Goal: Information Seeking & Learning: Learn about a topic

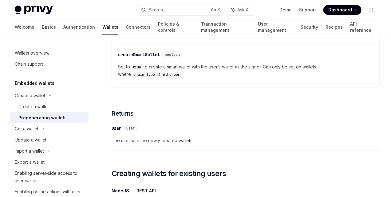
scroll to position [554, 0]
click at [45, 52] on div "Wallets overview" at bounding box center [32, 52] width 35 height 7
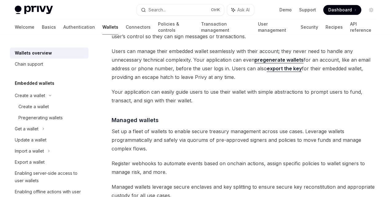
scroll to position [492, 0]
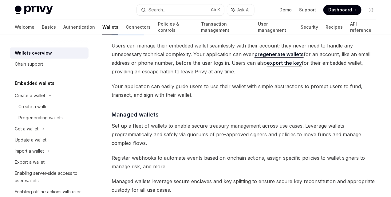
drag, startPoint x: 150, startPoint y: 95, endPoint x: 198, endPoint y: 104, distance: 48.6
click at [198, 35] on span "This means users have full custody of their wallets without needing to manage s…" at bounding box center [246, 22] width 269 height 26
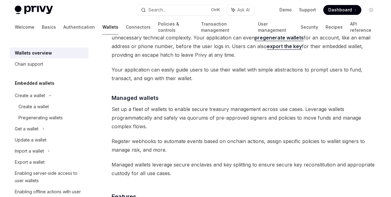
scroll to position [523, 0]
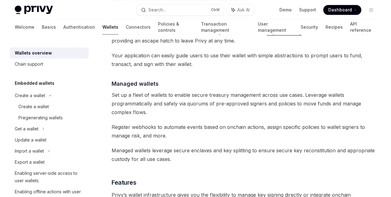
drag, startPoint x: 176, startPoint y: 93, endPoint x: 182, endPoint y: 93, distance: 6.2
click at [182, 45] on span "Users can manage their embedded wallet seamlessly with their account; they neve…" at bounding box center [246, 27] width 269 height 34
drag, startPoint x: 208, startPoint y: 96, endPoint x: 216, endPoint y: 97, distance: 8.0
click at [216, 45] on span "Users can manage their embedded wallet seamlessly with their account; they neve…" at bounding box center [246, 27] width 269 height 34
drag, startPoint x: 184, startPoint y: 105, endPoint x: 196, endPoint y: 104, distance: 12.0
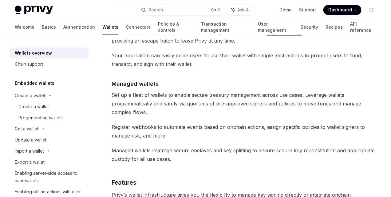
click at [196, 45] on span "Users can manage their embedded wallet seamlessly with their account; they neve…" at bounding box center [246, 27] width 269 height 34
drag, startPoint x: 135, startPoint y: 134, endPoint x: 148, endPoint y: 133, distance: 13.4
click at [148, 45] on span "Users can manage their embedded wallet seamlessly with their account; they neve…" at bounding box center [246, 27] width 269 height 34
click at [141, 45] on span "Users can manage their embedded wallet seamlessly with their account; they neve…" at bounding box center [246, 27] width 269 height 34
drag, startPoint x: 218, startPoint y: 131, endPoint x: 236, endPoint y: 130, distance: 18.5
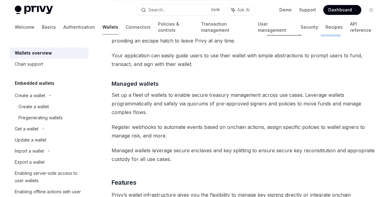
click at [236, 45] on span "Users can manage their embedded wallet seamlessly with their account; they neve…" at bounding box center [246, 27] width 269 height 34
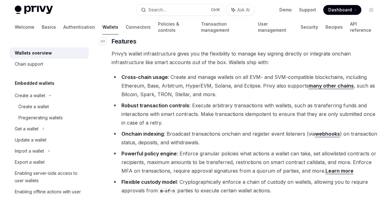
scroll to position [692, 0]
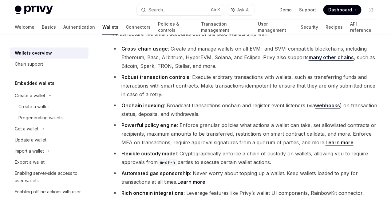
click at [45, 52] on div "Wallets overview" at bounding box center [33, 52] width 37 height 7
click at [63, 23] on link "Authentication" at bounding box center [79, 27] width 32 height 15
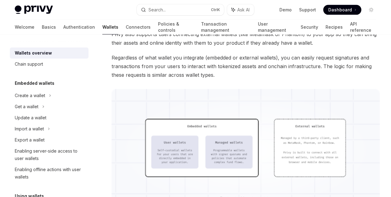
type textarea "*"
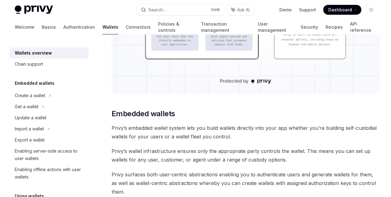
scroll to position [246, 0]
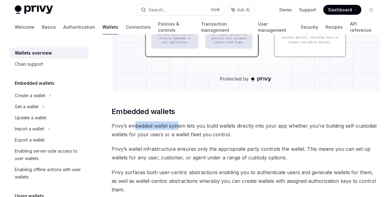
drag, startPoint x: 136, startPoint y: 145, endPoint x: 179, endPoint y: 146, distance: 43.4
click at [179, 138] on span "Privy’s embedded wallet system lets you build wallets directly into your app wh…" at bounding box center [246, 129] width 269 height 17
drag, startPoint x: 206, startPoint y: 146, endPoint x: 236, endPoint y: 146, distance: 30.2
click at [233, 138] on span "Privy’s embedded wallet system lets you build wallets directly into your app wh…" at bounding box center [246, 129] width 269 height 17
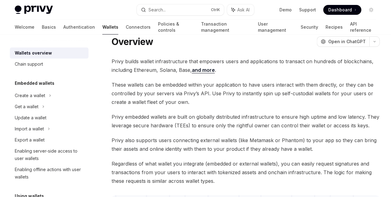
scroll to position [0, 0]
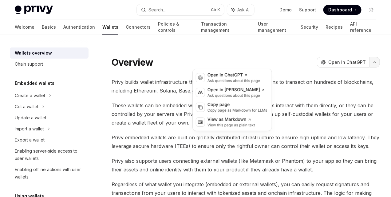
click at [371, 61] on icon "button" at bounding box center [374, 62] width 7 height 2
click at [0, 0] on div "On this page Embedded wallets Common usage User wallets Managed wallets Feature…" at bounding box center [0, 0] width 0 height 0
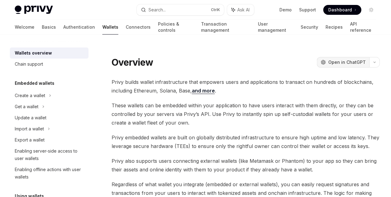
click at [329, 63] on span "Open in ChatGPT" at bounding box center [348, 62] width 38 height 6
click at [371, 61] on icon "button" at bounding box center [374, 62] width 7 height 2
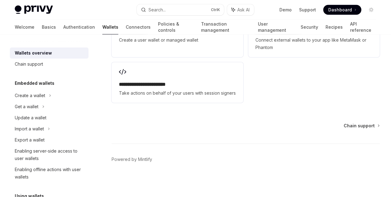
scroll to position [1077, 0]
drag, startPoint x: 139, startPoint y: 81, endPoint x: 182, endPoint y: 81, distance: 42.5
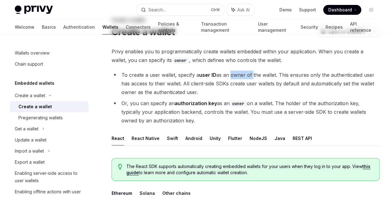
scroll to position [31, 0]
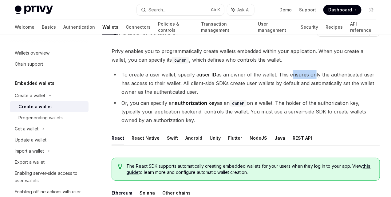
drag, startPoint x: 151, startPoint y: 93, endPoint x: 174, endPoint y: 91, distance: 22.8
click at [174, 91] on li "To create a user wallet, specify a user ID as an owner of the wallet. This ensu…" at bounding box center [246, 83] width 269 height 26
click at [206, 96] on li "To create a user wallet, specify a user ID as an owner of the wallet. This ensu…" at bounding box center [246, 83] width 269 height 26
drag, startPoint x: 166, startPoint y: 92, endPoint x: 172, endPoint y: 92, distance: 5.8
click at [171, 92] on li "To create a user wallet, specify a user ID as an owner of the wallet. This ensu…" at bounding box center [246, 83] width 269 height 26
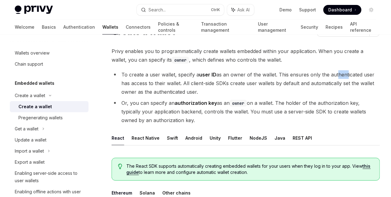
drag, startPoint x: 202, startPoint y: 93, endPoint x: 212, endPoint y: 93, distance: 10.8
click at [212, 93] on li "To create a user wallet, specify a user ID as an owner of the wallet. This ensu…" at bounding box center [246, 83] width 269 height 26
drag, startPoint x: 243, startPoint y: 94, endPoint x: 254, endPoint y: 94, distance: 11.4
click at [254, 94] on li "To create a user wallet, specify a user ID as an owner of the wallet. This ensu…" at bounding box center [246, 83] width 269 height 26
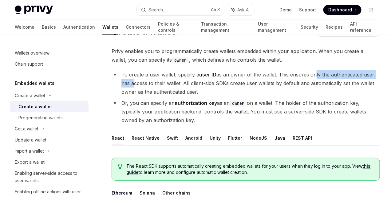
drag, startPoint x: 171, startPoint y: 93, endPoint x: 245, endPoint y: 92, distance: 73.5
click at [245, 92] on li "To create a user wallet, specify a user ID as an owner of the wallet. This ensu…" at bounding box center [246, 83] width 269 height 26
drag, startPoint x: 152, startPoint y: 100, endPoint x: 142, endPoint y: 118, distance: 20.1
click at [142, 96] on li "To create a user wallet, specify a user ID as an owner of the wallet. This ensu…" at bounding box center [246, 83] width 269 height 26
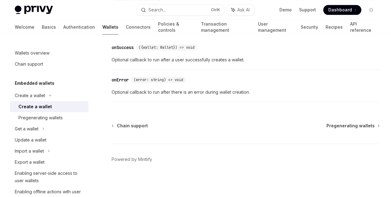
scroll to position [595, 0]
click at [54, 120] on div "Pregenerating wallets" at bounding box center [40, 117] width 44 height 7
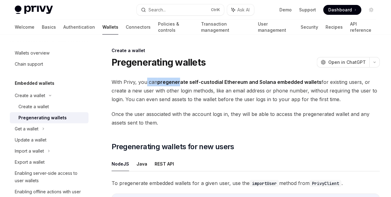
drag, startPoint x: 147, startPoint y: 82, endPoint x: 186, endPoint y: 82, distance: 39.4
click at [186, 82] on span "With Privy, you can pregenerate self-custodial Ethereum and Solana embedded wal…" at bounding box center [246, 91] width 269 height 26
click at [206, 96] on span "With Privy, you can pregenerate self-custodial Ethereum and Solana embedded wal…" at bounding box center [246, 91] width 269 height 26
drag, startPoint x: 195, startPoint y: 92, endPoint x: 206, endPoint y: 93, distance: 10.5
click at [202, 93] on span "With Privy, you can pregenerate self-custodial Ethereum and Solana embedded wal…" at bounding box center [246, 91] width 269 height 26
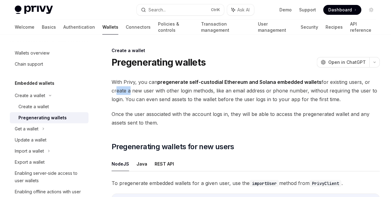
click at [246, 94] on span "With Privy, you can pregenerate self-custodial Ethereum and Solana embedded wal…" at bounding box center [246, 91] width 269 height 26
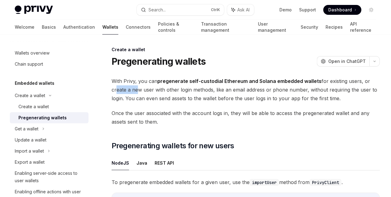
scroll to position [15, 0]
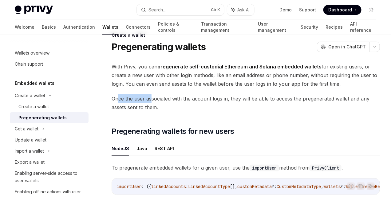
drag, startPoint x: 118, startPoint y: 118, endPoint x: 152, endPoint y: 117, distance: 34.8
click at [152, 111] on span "Once the user associated with the account logs in, they will be able to access …" at bounding box center [246, 102] width 269 height 17
drag, startPoint x: 179, startPoint y: 119, endPoint x: 205, endPoint y: 119, distance: 25.2
click at [205, 111] on span "Once the user associated with the account logs in, they will be able to access …" at bounding box center [246, 102] width 269 height 17
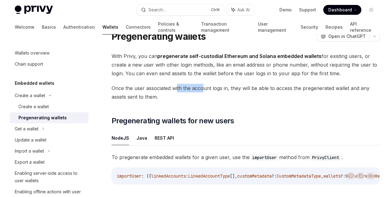
scroll to position [46, 0]
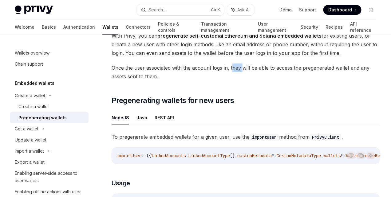
drag, startPoint x: 235, startPoint y: 86, endPoint x: 244, endPoint y: 85, distance: 9.0
click at [243, 81] on span "Once the user associated with the account logs in, they will be able to access …" at bounding box center [246, 71] width 269 height 17
click at [262, 81] on span "Once the user associated with the account logs in, they will be able to access …" at bounding box center [246, 71] width 269 height 17
drag, startPoint x: 137, startPoint y: 96, endPoint x: 171, endPoint y: 94, distance: 33.9
click at [166, 81] on span "Once the user associated with the account logs in, they will be able to access …" at bounding box center [246, 71] width 269 height 17
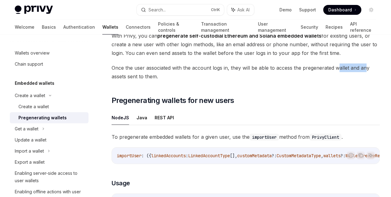
drag, startPoint x: 195, startPoint y: 94, endPoint x: 229, endPoint y: 94, distance: 34.2
click at [222, 81] on span "Once the user associated with the account logs in, they will be able to access …" at bounding box center [246, 71] width 269 height 17
drag, startPoint x: 242, startPoint y: 97, endPoint x: 262, endPoint y: 97, distance: 20.9
click at [262, 81] on span "Once the user associated with the account logs in, they will be able to access …" at bounding box center [246, 71] width 269 height 17
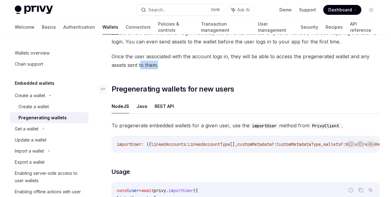
scroll to position [77, 0]
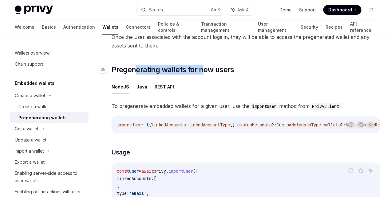
drag, startPoint x: 137, startPoint y: 87, endPoint x: 202, endPoint y: 90, distance: 65.3
click at [202, 74] on span "Pregenerating wallets for new users" at bounding box center [173, 70] width 123 height 10
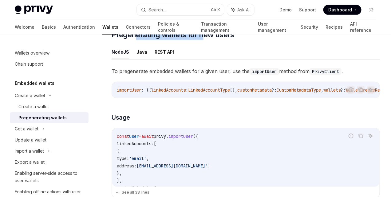
scroll to position [112, 0]
drag, startPoint x: 118, startPoint y: 89, endPoint x: 157, endPoint y: 90, distance: 38.8
click at [157, 75] on span "To pregenerate embedded wallets for a given user, use the importUser method fro…" at bounding box center [246, 70] width 269 height 9
drag, startPoint x: 238, startPoint y: 90, endPoint x: 249, endPoint y: 89, distance: 10.8
click at [249, 75] on span "To pregenerate embedded wallets for a given user, use the importUser method fro…" at bounding box center [246, 70] width 269 height 9
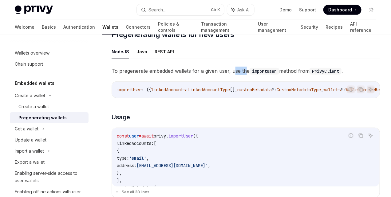
drag, startPoint x: 150, startPoint y: 97, endPoint x: 172, endPoint y: 97, distance: 21.5
click at [172, 75] on span "To pregenerate embedded wallets for a given user, use the importUser method fro…" at bounding box center [246, 70] width 269 height 9
drag, startPoint x: 182, startPoint y: 96, endPoint x: 207, endPoint y: 95, distance: 25.6
click at [310, 74] on code "PrivyClient" at bounding box center [326, 71] width 32 height 7
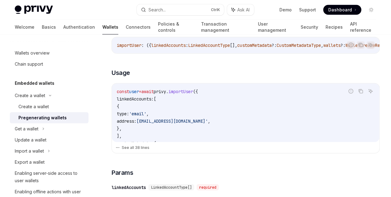
scroll to position [158, 0]
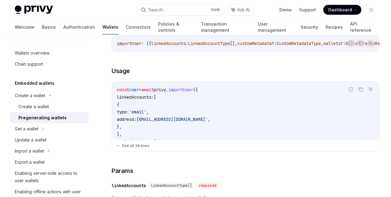
drag, startPoint x: 133, startPoint y: 117, endPoint x: 143, endPoint y: 118, distance: 9.6
click at [143, 92] on span "const user = await privy . importUser ({" at bounding box center [157, 90] width 81 height 6
click at [150, 92] on span "await" at bounding box center [148, 90] width 12 height 6
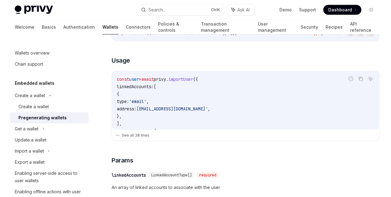
scroll to position [174, 0]
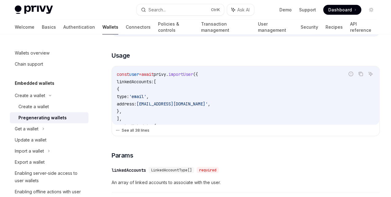
click at [142, 134] on button "See all 38 lines" at bounding box center [246, 130] width 261 height 9
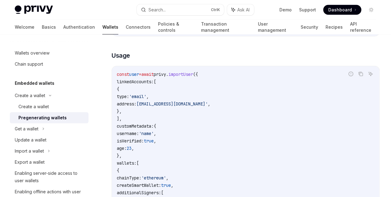
scroll to position [204, 0]
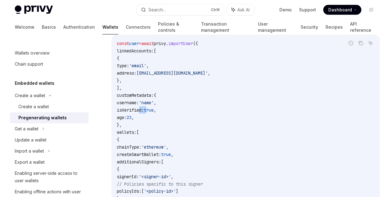
drag, startPoint x: 139, startPoint y: 138, endPoint x: 169, endPoint y: 138, distance: 29.8
click at [156, 113] on span "isVerified: true ," at bounding box center [136, 110] width 39 height 6
drag, startPoint x: 139, startPoint y: 146, endPoint x: 161, endPoint y: 146, distance: 22.2
click at [161, 146] on code "const user = await privy . importUser ({ linkedAccounts: [ { type: 'email' , ad…" at bounding box center [246, 180] width 258 height 281
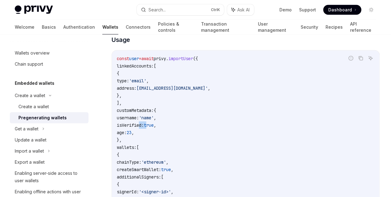
scroll to position [189, 0]
drag, startPoint x: 127, startPoint y: 96, endPoint x: 151, endPoint y: 131, distance: 42.3
click at [151, 131] on code "const user = await privy . importUser ({ linkedAccounts: [ { type: 'email' , ad…" at bounding box center [246, 195] width 258 height 281
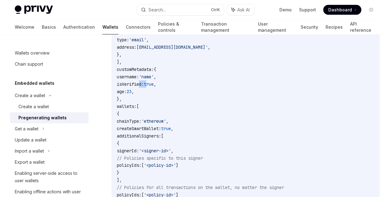
scroll to position [235, 0]
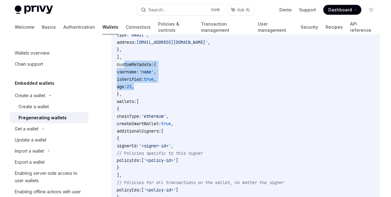
drag, startPoint x: 126, startPoint y: 93, endPoint x: 159, endPoint y: 115, distance: 40.0
click at [159, 115] on code "const user = await privy . importUser ({ linkedAccounts: [ { type: 'email' , ad…" at bounding box center [246, 149] width 258 height 281
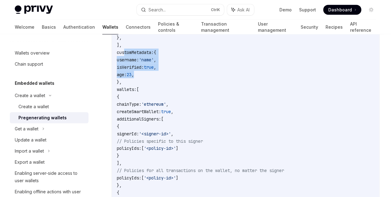
scroll to position [266, 0]
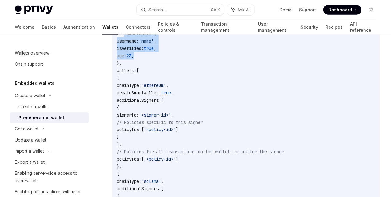
drag, startPoint x: 154, startPoint y: 114, endPoint x: 183, endPoint y: 116, distance: 29.3
click at [183, 116] on code "const user = await privy . importUser ({ linkedAccounts: [ { type: 'email' , ad…" at bounding box center [246, 118] width 258 height 281
drag, startPoint x: 148, startPoint y: 121, endPoint x: 186, endPoint y: 121, distance: 37.2
click at [161, 95] on span "createSmartWallet:" at bounding box center [139, 93] width 44 height 6
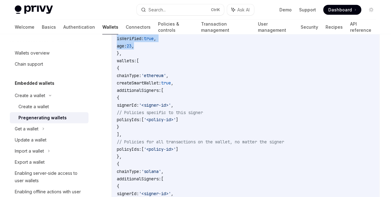
scroll to position [281, 0]
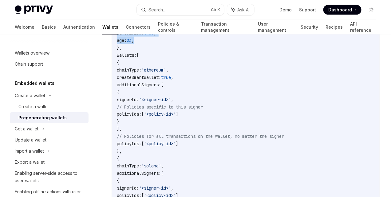
drag, startPoint x: 151, startPoint y: 114, endPoint x: 186, endPoint y: 116, distance: 34.2
click at [186, 116] on code "const user = await privy . importUser ({ linkedAccounts: [ { type: 'email' , ad…" at bounding box center [246, 103] width 258 height 281
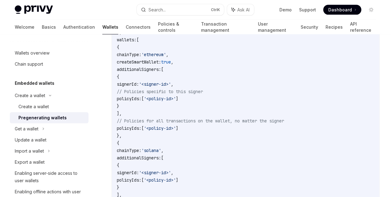
drag, startPoint x: 172, startPoint y: 112, endPoint x: 224, endPoint y: 115, distance: 52.4
click at [174, 87] on span "signerId: '<signer-id>' ," at bounding box center [145, 84] width 57 height 6
drag, startPoint x: 167, startPoint y: 128, endPoint x: 202, endPoint y: 128, distance: 34.8
click at [178, 102] on span "policyIds: [ '<policy-id>' ]" at bounding box center [148, 99] width 62 height 6
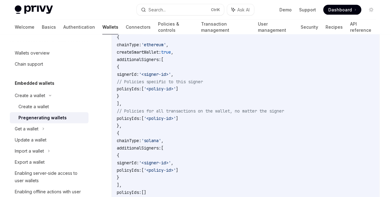
scroll to position [312, 0]
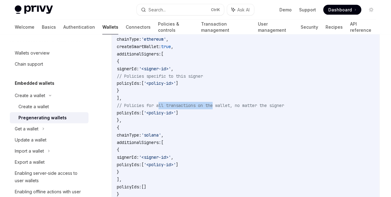
drag, startPoint x: 162, startPoint y: 135, endPoint x: 217, endPoint y: 135, distance: 55.4
click at [217, 108] on span "// Policies for all transactions on the wallet, no matter the signer" at bounding box center [200, 106] width 167 height 6
drag, startPoint x: 151, startPoint y: 141, endPoint x: 221, endPoint y: 141, distance: 69.8
click at [221, 141] on code "const user = await privy . importUser ({ linkedAccounts: [ { type: 'email' , ad…" at bounding box center [246, 72] width 258 height 281
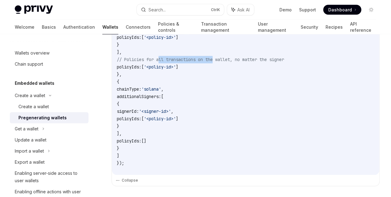
scroll to position [358, 0]
drag, startPoint x: 151, startPoint y: 117, endPoint x: 197, endPoint y: 119, distance: 45.9
click at [164, 92] on span "chainType: 'solana' ," at bounding box center [140, 89] width 47 height 6
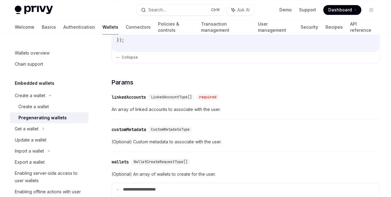
scroll to position [481, 0]
drag, startPoint x: 120, startPoint y: 138, endPoint x: 163, endPoint y: 140, distance: 43.1
click at [163, 113] on span "An array of linked accounts to associate with the user." at bounding box center [246, 108] width 269 height 7
click at [190, 113] on span "An array of linked accounts to associate with the user." at bounding box center [246, 108] width 269 height 7
drag, startPoint x: 137, startPoint y: 135, endPoint x: 189, endPoint y: 139, distance: 51.8
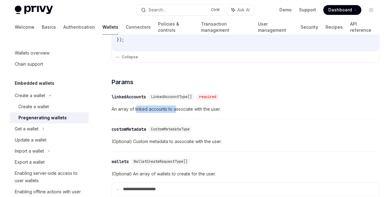
click at [177, 113] on span "An array of linked accounts to associate with the user." at bounding box center [246, 108] width 269 height 7
drag, startPoint x: 210, startPoint y: 141, endPoint x: 222, endPoint y: 141, distance: 12.6
click at [222, 119] on div "​ linkedAccounts LinkedAccountType[] required An array of linked accounts to as…" at bounding box center [246, 104] width 269 height 29
drag, startPoint x: 141, startPoint y: 141, endPoint x: 182, endPoint y: 141, distance: 41.2
click at [182, 119] on div "​ linkedAccounts LinkedAccountType[] required An array of linked accounts to as…" at bounding box center [246, 104] width 269 height 29
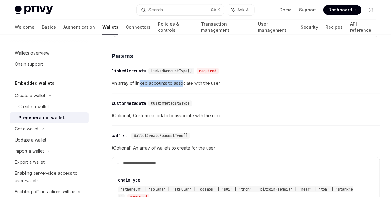
scroll to position [527, 0]
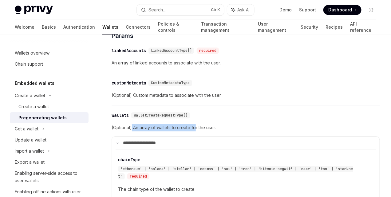
drag, startPoint x: 132, startPoint y: 154, endPoint x: 195, endPoint y: 154, distance: 63.1
click at [195, 131] on span "(Optional) An array of wallets to create for the user." at bounding box center [246, 127] width 269 height 7
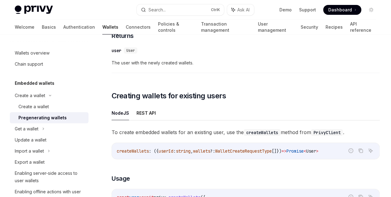
scroll to position [866, 0]
drag, startPoint x: 135, startPoint y: 97, endPoint x: 181, endPoint y: 98, distance: 46.2
click at [179, 66] on span "The user with the newly created wallets." at bounding box center [246, 62] width 269 height 7
click at [242, 66] on span "The user with the newly created wallets." at bounding box center [246, 62] width 269 height 7
drag, startPoint x: 143, startPoint y: 128, endPoint x: 203, endPoint y: 130, distance: 60.6
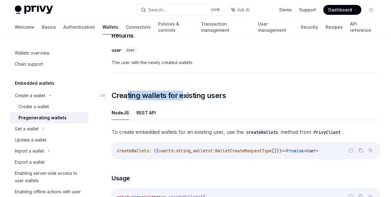
drag, startPoint x: 215, startPoint y: 131, endPoint x: 232, endPoint y: 132, distance: 16.6
click at [229, 100] on h2 "​ Creating wallets for existing users" at bounding box center [246, 95] width 269 height 10
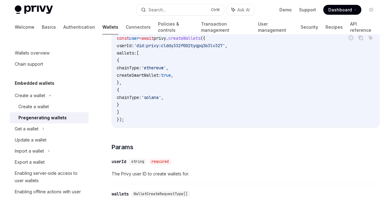
scroll to position [1020, 0]
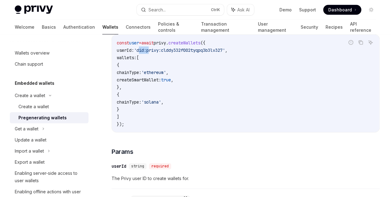
drag, startPoint x: 151, startPoint y: 95, endPoint x: 161, endPoint y: 98, distance: 9.6
click at [161, 53] on span "'did:privy:clddy332f002tyqpq3b3lv327'" at bounding box center [179, 50] width 91 height 6
click at [193, 53] on span "'did:privy:clddy332f002tyqpq3b3lv327'" at bounding box center [179, 50] width 91 height 6
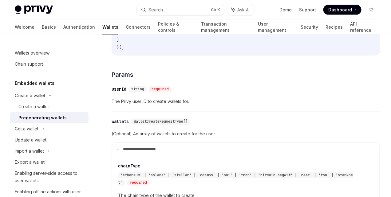
scroll to position [1127, 0]
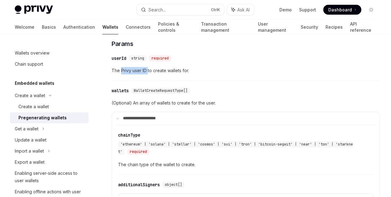
drag, startPoint x: 121, startPoint y: 117, endPoint x: 147, endPoint y: 118, distance: 26.2
click at [147, 74] on span "The Privy user ID to create wallets for." at bounding box center [246, 70] width 269 height 7
drag, startPoint x: 157, startPoint y: 117, endPoint x: 183, endPoint y: 118, distance: 25.9
click at [182, 74] on span "The Privy user ID to create wallets for." at bounding box center [246, 70] width 269 height 7
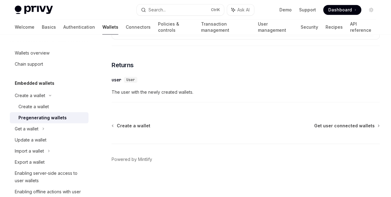
scroll to position [1466, 0]
click at [46, 129] on div "Get a wallet" at bounding box center [49, 128] width 79 height 11
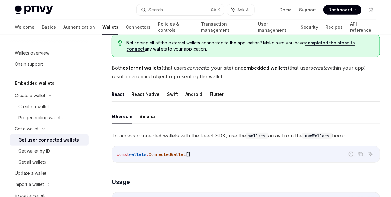
scroll to position [123, 0]
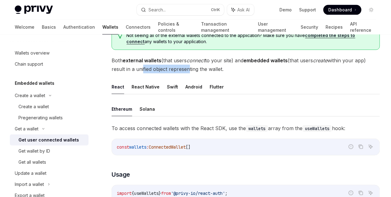
drag, startPoint x: 123, startPoint y: 122, endPoint x: 169, endPoint y: 124, distance: 46.2
click at [162, 73] on span "Both external wallets (that users connect to your site) and embedded wallets (t…" at bounding box center [246, 64] width 269 height 17
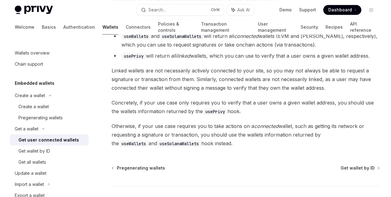
scroll to position [554, 0]
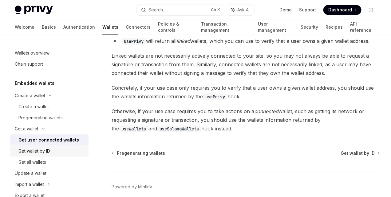
click at [47, 153] on div "Get wallet by ID" at bounding box center [34, 150] width 32 height 7
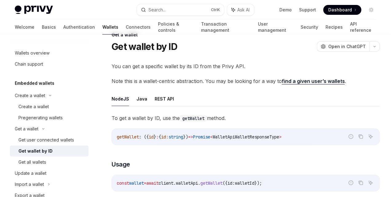
scroll to position [31, 0]
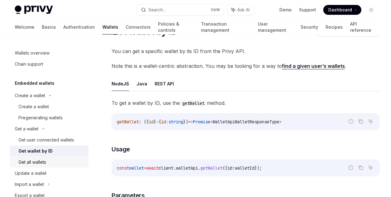
click at [46, 160] on div "Get all wallets" at bounding box center [32, 161] width 28 height 7
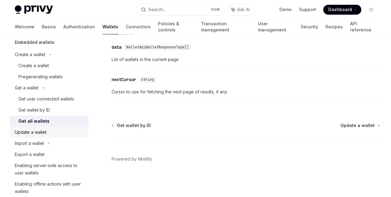
scroll to position [62, 0]
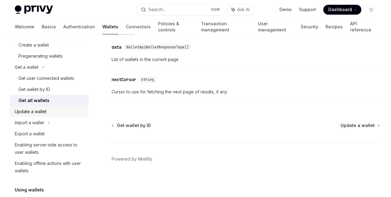
click at [44, 110] on div "Update a wallet" at bounding box center [31, 111] width 32 height 7
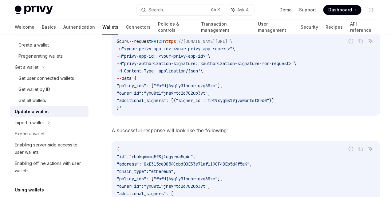
scroll to position [677, 0]
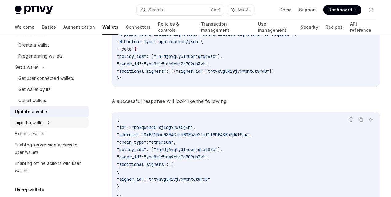
click at [41, 124] on div "Import a wallet" at bounding box center [29, 122] width 29 height 7
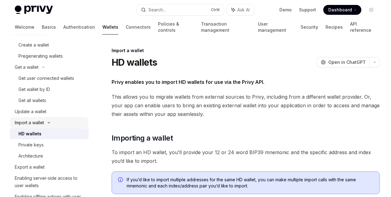
scroll to position [108, 0]
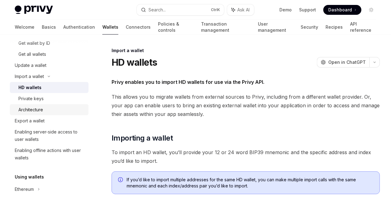
click at [33, 112] on div "Architecture" at bounding box center [30, 109] width 25 height 7
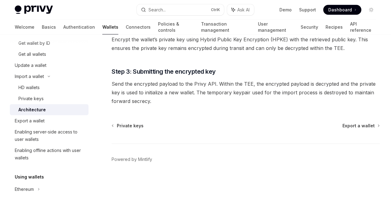
scroll to position [212, 0]
click at [48, 122] on div "Export a wallet" at bounding box center [50, 120] width 70 height 7
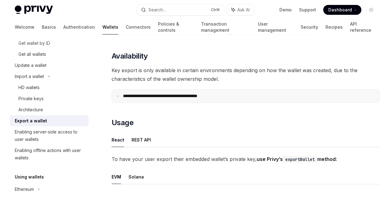
scroll to position [92, 0]
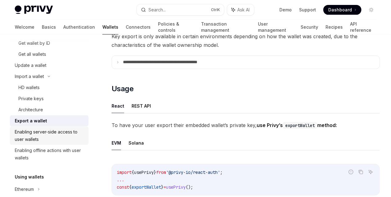
click at [66, 133] on div "Enabling server-side access to user wallets" at bounding box center [50, 135] width 70 height 15
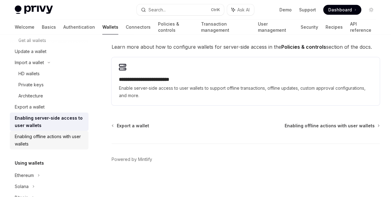
scroll to position [138, 0]
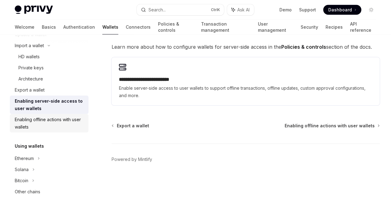
click at [64, 121] on div "Enabling offline actions with user wallets" at bounding box center [50, 123] width 70 height 15
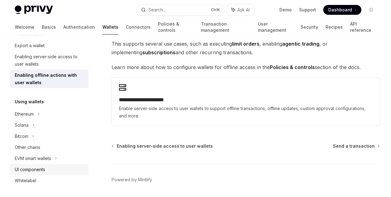
scroll to position [185, 0]
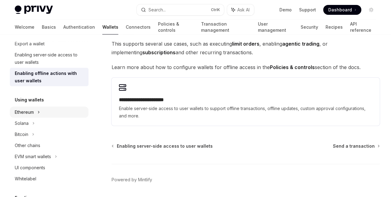
click at [38, 109] on div "Ethereum" at bounding box center [49, 111] width 79 height 11
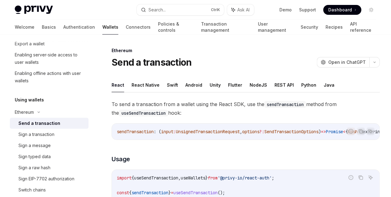
click at [62, 125] on div "Send a transaction" at bounding box center [51, 122] width 66 height 7
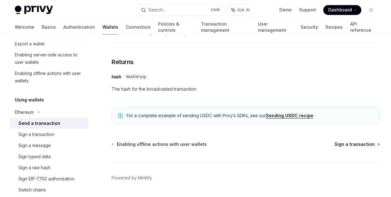
scroll to position [462, 0]
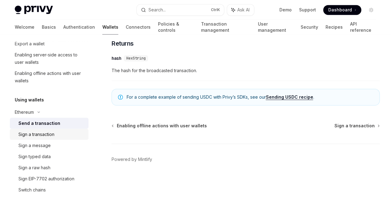
click at [54, 134] on div "Sign a transaction" at bounding box center [36, 133] width 36 height 7
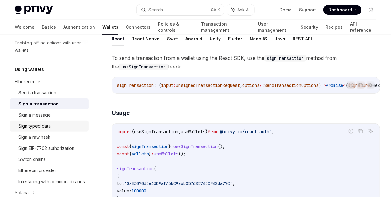
scroll to position [215, 0]
click at [43, 119] on link "Sign a message" at bounding box center [49, 114] width 79 height 11
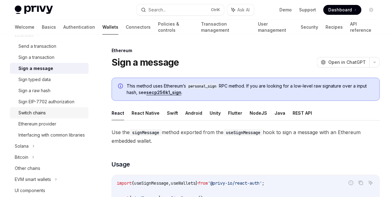
scroll to position [277, 0]
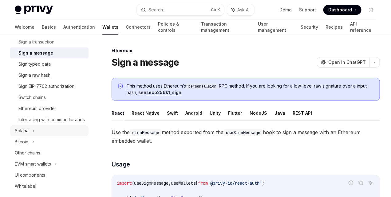
click at [34, 134] on icon at bounding box center [33, 130] width 2 height 7
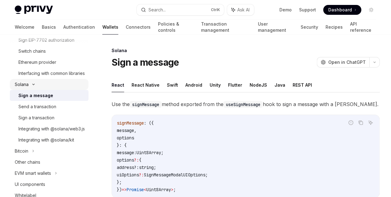
scroll to position [354, 0]
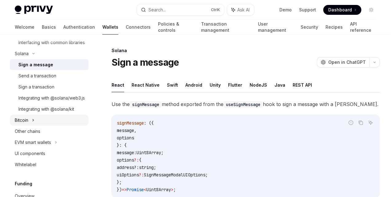
click at [34, 124] on icon at bounding box center [33, 119] width 2 height 7
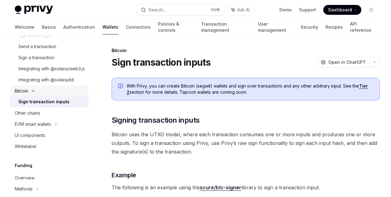
scroll to position [415, 0]
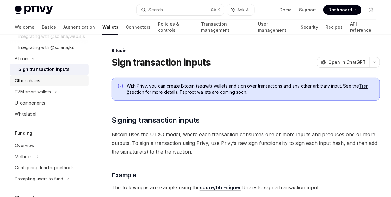
click at [34, 84] on div "Other chains" at bounding box center [28, 80] width 26 height 7
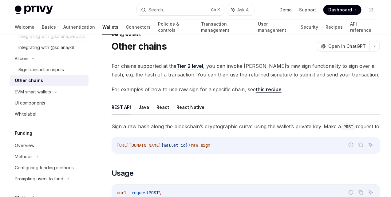
scroll to position [31, 0]
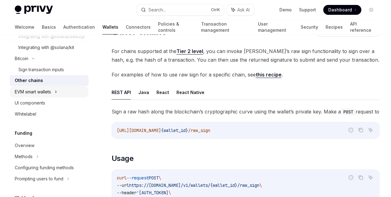
click at [56, 95] on icon at bounding box center [56, 91] width 2 height 7
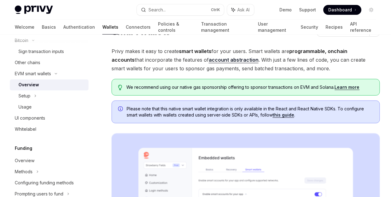
scroll to position [477, 0]
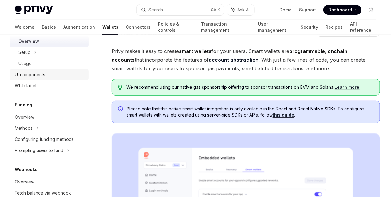
click at [48, 78] on div "UI components" at bounding box center [50, 74] width 70 height 7
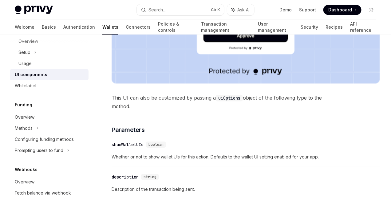
scroll to position [754, 0]
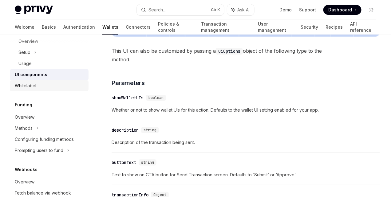
click at [37, 89] on div "Whitelabel" at bounding box center [50, 85] width 70 height 7
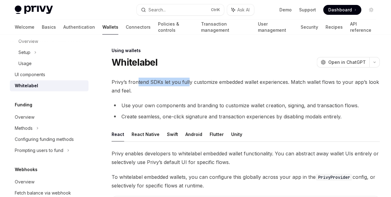
drag, startPoint x: 169, startPoint y: 83, endPoint x: 190, endPoint y: 84, distance: 21.9
click at [190, 83] on span "Privy’s frontend SDKs let you fully customize embedded wallet experiences. Matc…" at bounding box center [246, 86] width 269 height 17
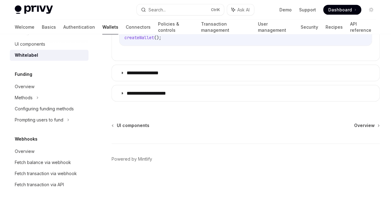
scroll to position [508, 0]
click at [37, 78] on div "Funding" at bounding box center [49, 73] width 79 height 7
click at [24, 90] on div "Overview" at bounding box center [25, 85] width 20 height 7
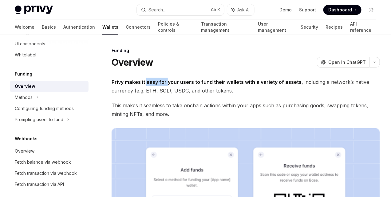
drag, startPoint x: 146, startPoint y: 81, endPoint x: 169, endPoint y: 82, distance: 22.8
click at [167, 82] on strong "Privy makes it easy for your users to fund their wallets with a variety of asse…" at bounding box center [207, 82] width 190 height 6
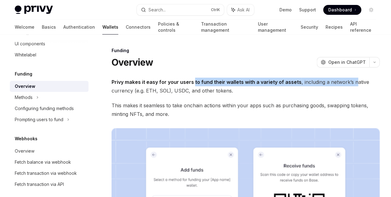
drag, startPoint x: 202, startPoint y: 86, endPoint x: 208, endPoint y: 87, distance: 5.3
click at [208, 87] on span "Privy makes it easy for your users to fund their wallets with a variety of asse…" at bounding box center [246, 86] width 269 height 17
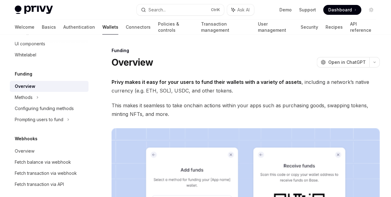
click at [207, 110] on span "This makes it seamless to take onchain actions within your apps such as purchas…" at bounding box center [246, 109] width 269 height 17
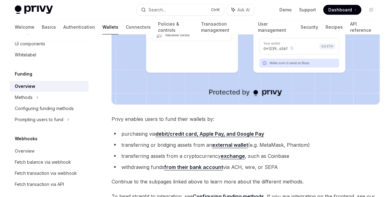
scroll to position [302, 0]
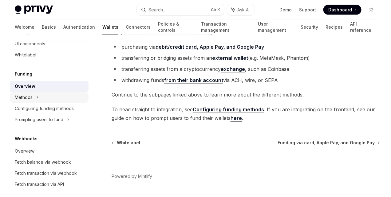
click at [42, 103] on div "Methods" at bounding box center [49, 97] width 79 height 11
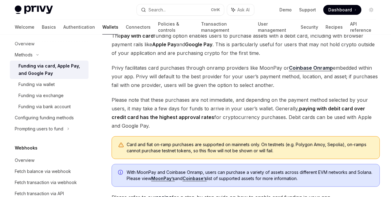
scroll to position [569, 0]
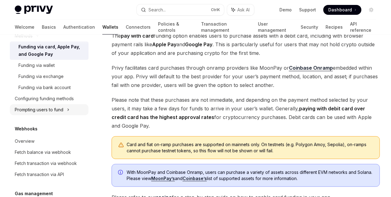
click at [69, 113] on icon at bounding box center [68, 109] width 2 height 7
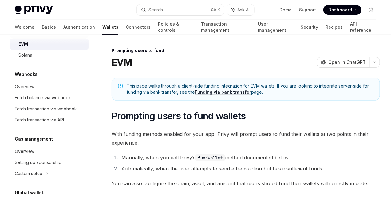
scroll to position [646, 0]
click at [27, 78] on h5 "Webhooks" at bounding box center [26, 73] width 23 height 7
click at [32, 92] on link "Overview" at bounding box center [49, 86] width 79 height 11
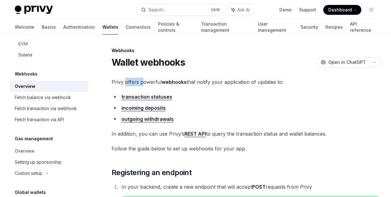
drag, startPoint x: 125, startPoint y: 83, endPoint x: 154, endPoint y: 88, distance: 29.9
click at [144, 85] on span "Privy offers powerful webhooks that notify your application of updates to:" at bounding box center [246, 82] width 269 height 9
click at [211, 101] on li "transaction statuses" at bounding box center [246, 96] width 269 height 9
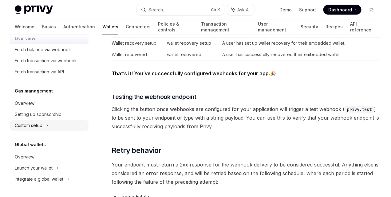
scroll to position [369, 0]
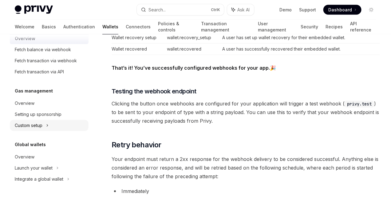
click at [47, 126] on icon at bounding box center [47, 125] width 2 height 7
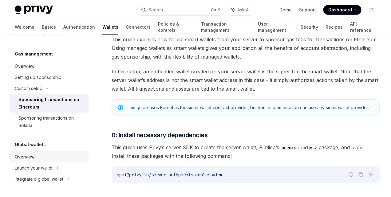
scroll to position [108, 0]
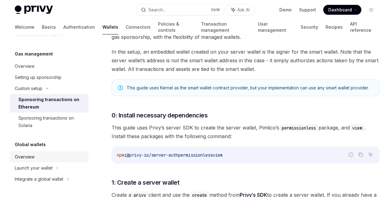
click at [34, 157] on div "Overview" at bounding box center [50, 156] width 70 height 7
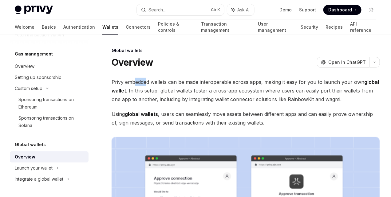
drag, startPoint x: 134, startPoint y: 82, endPoint x: 148, endPoint y: 82, distance: 13.2
click at [148, 82] on span "Privy embedded wallets can be made interoperable across apps, making it easy fo…" at bounding box center [246, 91] width 269 height 26
click at [183, 100] on span "Privy embedded wallets can be made interoperable across apps, making it easy fo…" at bounding box center [246, 91] width 269 height 26
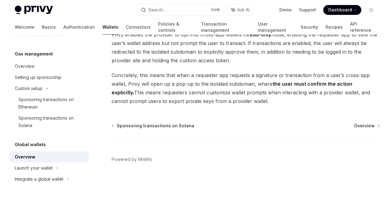
scroll to position [649, 0]
click at [58, 169] on icon at bounding box center [57, 167] width 2 height 7
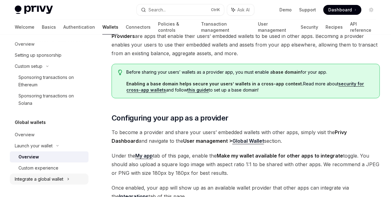
scroll to position [46, 0]
click at [68, 178] on icon at bounding box center [68, 178] width 2 height 7
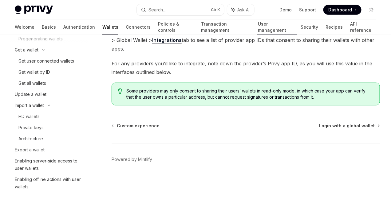
scroll to position [30, 0]
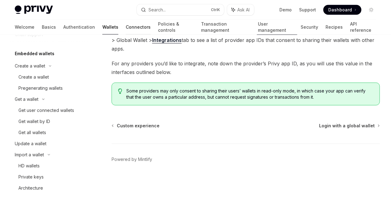
click at [126, 26] on link "Connectors" at bounding box center [138, 27] width 25 height 15
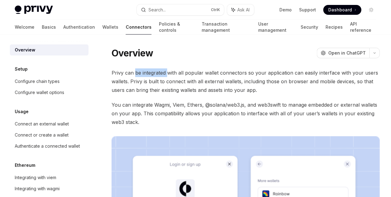
drag, startPoint x: 149, startPoint y: 71, endPoint x: 171, endPoint y: 71, distance: 22.5
click at [171, 71] on span "Privy can be integrated with all popular wallet connectors so your application …" at bounding box center [246, 81] width 269 height 26
click at [225, 91] on span "Privy can be integrated with all popular wallet connectors so your application …" at bounding box center [246, 81] width 269 height 26
drag, startPoint x: 140, startPoint y: 91, endPoint x: 158, endPoint y: 91, distance: 18.5
click at [158, 91] on span "Privy can be integrated with all popular wallet connectors so your application …" at bounding box center [246, 81] width 269 height 26
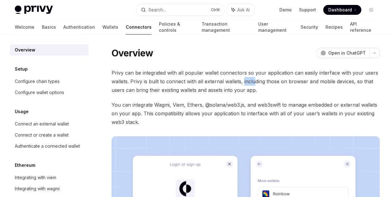
drag, startPoint x: 195, startPoint y: 90, endPoint x: 212, endPoint y: 89, distance: 17.6
click at [212, 89] on span "Privy can be integrated with all popular wallet connectors so your application …" at bounding box center [246, 81] width 269 height 26
click at [185, 94] on span "Privy can be integrated with all popular wallet connectors so your application …" at bounding box center [246, 81] width 269 height 26
drag, startPoint x: 217, startPoint y: 89, endPoint x: 246, endPoint y: 89, distance: 28.9
click at [246, 89] on span "Privy can be integrated with all popular wallet connectors so your application …" at bounding box center [246, 81] width 269 height 26
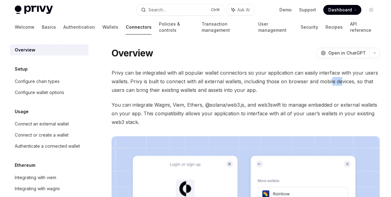
drag, startPoint x: 127, startPoint y: 101, endPoint x: 136, endPoint y: 100, distance: 9.3
click at [136, 94] on span "Privy can be integrated with all popular wallet connectors so your application …" at bounding box center [246, 81] width 269 height 26
drag, startPoint x: 158, startPoint y: 100, endPoint x: 182, endPoint y: 99, distance: 24.6
click at [180, 94] on span "Privy can be integrated with all popular wallet connectors so your application …" at bounding box center [246, 81] width 269 height 26
click at [212, 94] on span "Privy can be integrated with all popular wallet connectors so your application …" at bounding box center [246, 81] width 269 height 26
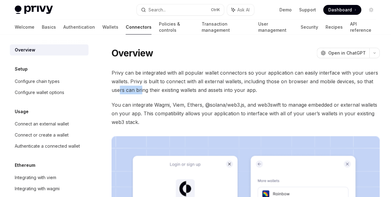
drag, startPoint x: 175, startPoint y: 101, endPoint x: 226, endPoint y: 99, distance: 51.1
click at [199, 94] on span "Privy can be integrated with all popular wallet connectors so your application …" at bounding box center [246, 81] width 269 height 26
drag, startPoint x: 244, startPoint y: 101, endPoint x: 254, endPoint y: 101, distance: 9.5
click at [253, 94] on span "Privy can be integrated with all popular wallet connectors so your application …" at bounding box center [246, 81] width 269 height 26
drag, startPoint x: 126, startPoint y: 112, endPoint x: 151, endPoint y: 108, distance: 25.0
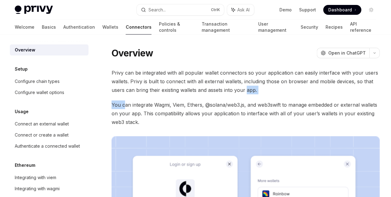
click at [150, 108] on div "Privy can be integrated with all popular wallet connectors so your application …" at bounding box center [246, 198] width 269 height 260
click at [150, 120] on span "You can integrate Wagmi, Viem, Ethers, @solana/web3.js, and web3swift to manage…" at bounding box center [246, 113] width 269 height 26
drag, startPoint x: 133, startPoint y: 122, endPoint x: 160, endPoint y: 119, distance: 27.2
click at [157, 119] on span "You can integrate Wagmi, Viem, Ethers, @solana/web3.js, and web3swift to manage…" at bounding box center [246, 113] width 269 height 26
drag, startPoint x: 187, startPoint y: 122, endPoint x: 213, endPoint y: 121, distance: 25.6
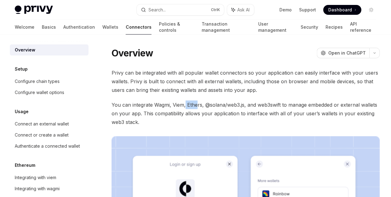
click at [206, 121] on span "You can integrate Wagmi, Viem, Ethers, @solana/web3.js, and web3swift to manage…" at bounding box center [246, 113] width 269 height 26
drag, startPoint x: 230, startPoint y: 119, endPoint x: 244, endPoint y: 118, distance: 13.9
click at [244, 118] on span "You can integrate Wagmi, Viem, Ethers, @solana/web3.js, and web3swift to manage…" at bounding box center [246, 113] width 269 height 26
drag, startPoint x: 253, startPoint y: 120, endPoint x: 258, endPoint y: 120, distance: 5.5
click at [258, 120] on span "You can integrate Wagmi, Viem, Ethers, @solana/web3.js, and web3swift to manage…" at bounding box center [246, 113] width 269 height 26
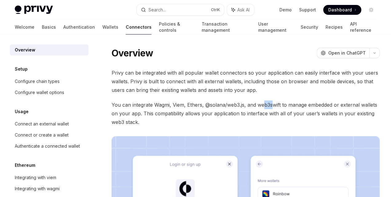
drag, startPoint x: 119, startPoint y: 128, endPoint x: 134, endPoint y: 128, distance: 14.8
click at [133, 126] on span "You can integrate Wagmi, Viem, Ethers, @solana/web3.js, and web3swift to manage…" at bounding box center [246, 113] width 269 height 26
drag, startPoint x: 142, startPoint y: 131, endPoint x: 169, endPoint y: 132, distance: 26.2
click at [162, 126] on span "You can integrate Wagmi, Viem, Ethers, @solana/web3.js, and web3swift to manage…" at bounding box center [246, 113] width 269 height 26
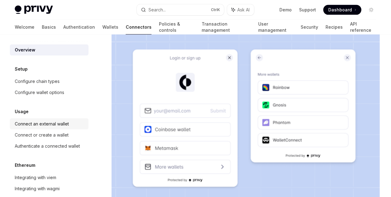
scroll to position [63, 0]
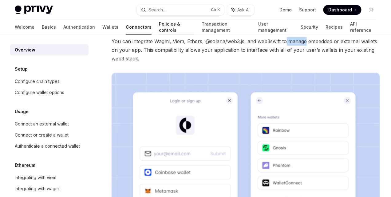
click at [159, 24] on link "Policies & controls" at bounding box center [177, 27] width 36 height 15
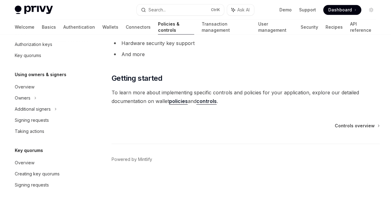
scroll to position [200, 0]
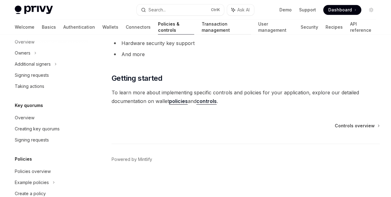
click at [210, 31] on link "Transaction management" at bounding box center [226, 27] width 49 height 15
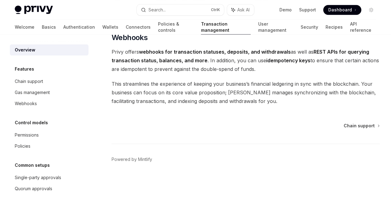
scroll to position [757, 0]
click at [258, 28] on link "User management" at bounding box center [275, 27] width 35 height 15
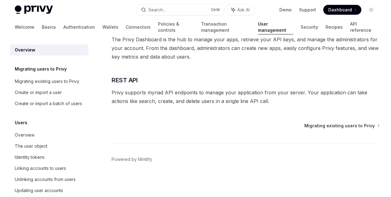
scroll to position [237, 0]
click at [301, 30] on link "Security" at bounding box center [310, 27] width 18 height 15
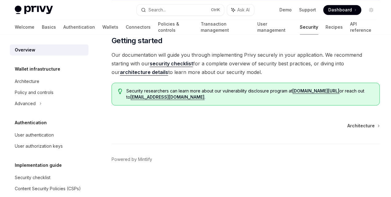
scroll to position [617, 0]
click at [326, 26] on link "Recipes" at bounding box center [334, 27] width 17 height 15
type textarea "*"
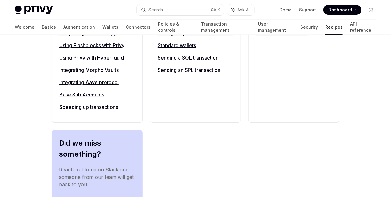
scroll to position [692, 0]
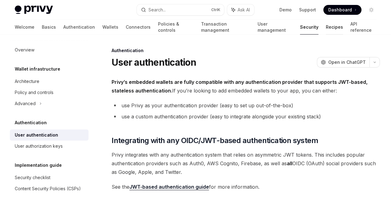
click at [326, 27] on link "Recipes" at bounding box center [334, 27] width 17 height 15
type textarea "*"
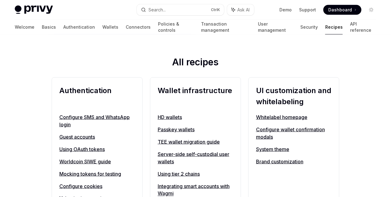
scroll to position [231, 0]
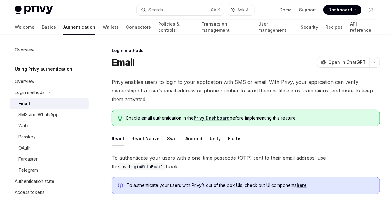
scroll to position [15, 0]
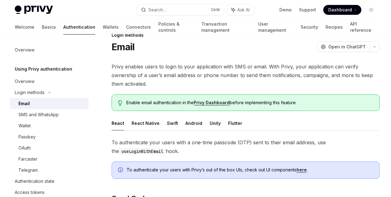
click at [52, 68] on h5 "Using Privy authentication" at bounding box center [44, 68] width 58 height 7
click at [29, 53] on div "Overview" at bounding box center [25, 49] width 20 height 7
type textarea "*"
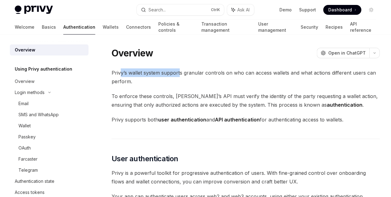
drag, startPoint x: 122, startPoint y: 73, endPoint x: 180, endPoint y: 74, distance: 58.2
click at [179, 74] on span "Privy’s wallet system supports granular controls on who can access wallets and …" at bounding box center [246, 76] width 269 height 17
click at [231, 79] on span "Privy’s wallet system supports granular controls on who can access wallets and …" at bounding box center [246, 76] width 269 height 17
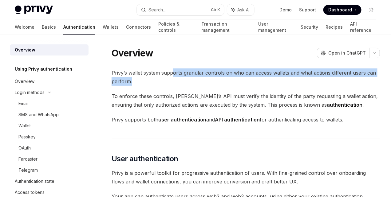
drag, startPoint x: 174, startPoint y: 76, endPoint x: 237, endPoint y: 77, distance: 62.8
click at [237, 77] on span "Privy’s wallet system supports granular controls on who can access wallets and …" at bounding box center [246, 76] width 269 height 17
click at [270, 78] on span "Privy’s wallet system supports granular controls on who can access wallets and …" at bounding box center [246, 76] width 269 height 17
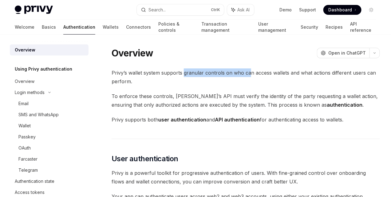
drag, startPoint x: 185, startPoint y: 71, endPoint x: 250, endPoint y: 75, distance: 64.7
click at [250, 75] on span "Privy’s wallet system supports granular controls on who can access wallets and …" at bounding box center [246, 76] width 269 height 17
click at [141, 81] on span "Privy’s wallet system supports granular controls on who can access wallets and …" at bounding box center [246, 76] width 269 height 17
drag, startPoint x: 120, startPoint y: 83, endPoint x: 132, endPoint y: 83, distance: 12.0
click at [132, 83] on span "Privy’s wallet system supports granular controls on who can access wallets and …" at bounding box center [246, 76] width 269 height 17
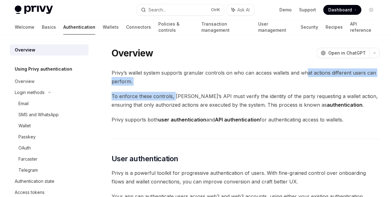
drag, startPoint x: 146, startPoint y: 83, endPoint x: 176, endPoint y: 86, distance: 30.0
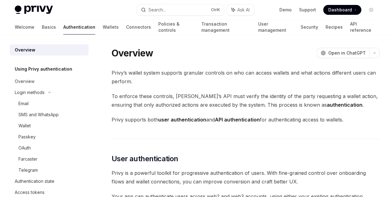
click at [231, 92] on span "To enforce these controls, [PERSON_NAME]’s API must verify the identity of the …" at bounding box center [246, 100] width 269 height 17
drag, startPoint x: 186, startPoint y: 81, endPoint x: 211, endPoint y: 81, distance: 25.5
click at [211, 81] on span "Privy’s wallet system supports granular controls on who can access wallets and …" at bounding box center [246, 76] width 269 height 17
drag, startPoint x: 221, startPoint y: 82, endPoint x: 232, endPoint y: 83, distance: 10.5
click at [232, 83] on span "Privy’s wallet system supports granular controls on who can access wallets and …" at bounding box center [246, 76] width 269 height 17
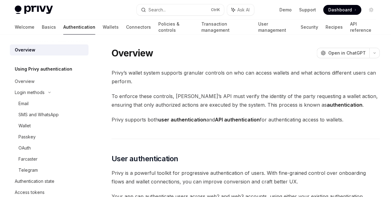
click at [247, 85] on span "Privy’s wallet system supports granular controls on who can access wallets and …" at bounding box center [246, 76] width 269 height 17
drag, startPoint x: 232, startPoint y: 73, endPoint x: 272, endPoint y: 76, distance: 40.1
drag, startPoint x: 135, startPoint y: 97, endPoint x: 178, endPoint y: 97, distance: 42.2
click at [177, 97] on span "To enforce these controls, Privy’s API must verify the identity of the party re…" at bounding box center [246, 100] width 269 height 17
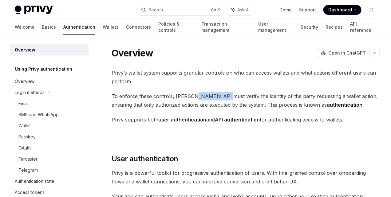
drag, startPoint x: 202, startPoint y: 98, endPoint x: 225, endPoint y: 99, distance: 23.1
click at [225, 99] on span "To enforce these controls, Privy’s API must verify the identity of the party re…" at bounding box center [246, 100] width 269 height 17
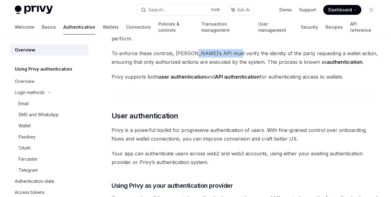
scroll to position [77, 0]
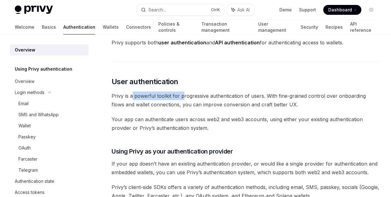
drag, startPoint x: 132, startPoint y: 121, endPoint x: 188, endPoint y: 127, distance: 55.8
click at [183, 109] on span "Privy is a powerful toolkit for progressive authentication of users. With fine-…" at bounding box center [246, 99] width 269 height 17
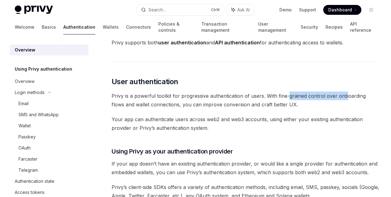
drag, startPoint x: 134, startPoint y: 131, endPoint x: 191, endPoint y: 134, distance: 57.6
click at [191, 109] on span "Privy is a powerful toolkit for progressive authentication of users. With fine-…" at bounding box center [246, 99] width 269 height 17
click at [236, 109] on span "Privy is a powerful toolkit for progressive authentication of users. With fine-…" at bounding box center [246, 99] width 269 height 17
drag, startPoint x: 127, startPoint y: 131, endPoint x: 166, endPoint y: 131, distance: 39.1
click at [166, 109] on span "Privy is a powerful toolkit for progressive authentication of users. With fine-…" at bounding box center [246, 99] width 269 height 17
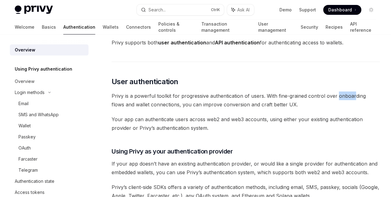
drag, startPoint x: 205, startPoint y: 134, endPoint x: 224, endPoint y: 134, distance: 18.5
click at [209, 109] on span "Privy is a powerful toolkit for progressive authentication of users. With fine-…" at bounding box center [246, 99] width 269 height 17
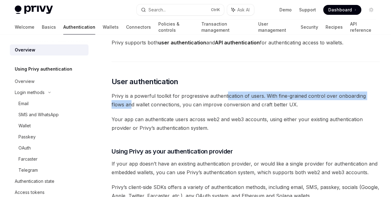
drag, startPoint x: 225, startPoint y: 126, endPoint x: 238, endPoint y: 127, distance: 12.4
click at [237, 109] on span "Privy is a powerful toolkit for progressive authentication of users. With fine-…" at bounding box center [246, 99] width 269 height 17
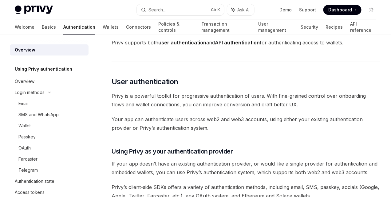
click at [245, 109] on span "Privy is a powerful toolkit for progressive authentication of users. With fine-…" at bounding box center [246, 99] width 269 height 17
drag, startPoint x: 178, startPoint y: 130, endPoint x: 234, endPoint y: 130, distance: 56.3
click at [234, 109] on span "Privy is a powerful toolkit for progressive authentication of users. With fine-…" at bounding box center [246, 99] width 269 height 17
drag, startPoint x: 244, startPoint y: 131, endPoint x: 262, endPoint y: 133, distance: 18.3
click at [262, 109] on span "Privy is a powerful toolkit for progressive authentication of users. With fine-…" at bounding box center [246, 99] width 269 height 17
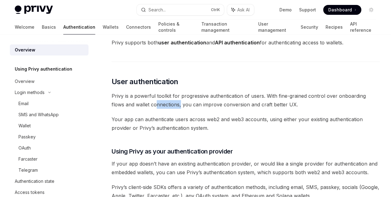
drag, startPoint x: 117, startPoint y: 139, endPoint x: 157, endPoint y: 139, distance: 40.0
click at [144, 109] on span "Privy is a powerful toolkit for progressive authentication of users. With fine-…" at bounding box center [246, 99] width 269 height 17
drag, startPoint x: 157, startPoint y: 139, endPoint x: 206, endPoint y: 139, distance: 49.5
click at [201, 109] on span "Privy is a powerful toolkit for progressive authentication of users. With fine-…" at bounding box center [246, 99] width 269 height 17
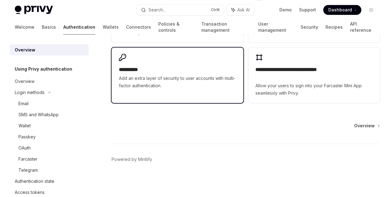
scroll to position [631, 0]
